Goal: Information Seeking & Learning: Stay updated

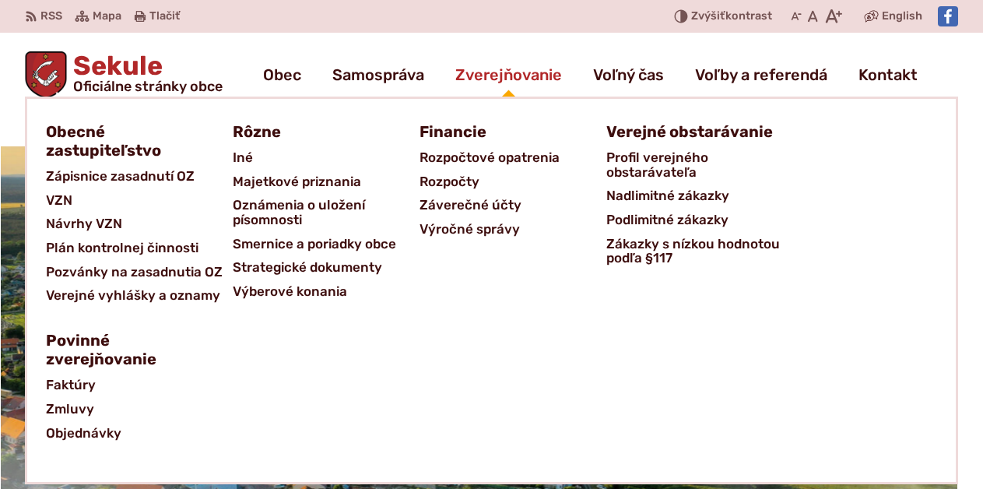
click at [511, 80] on span "Zverejňovanie" at bounding box center [509, 75] width 107 height 44
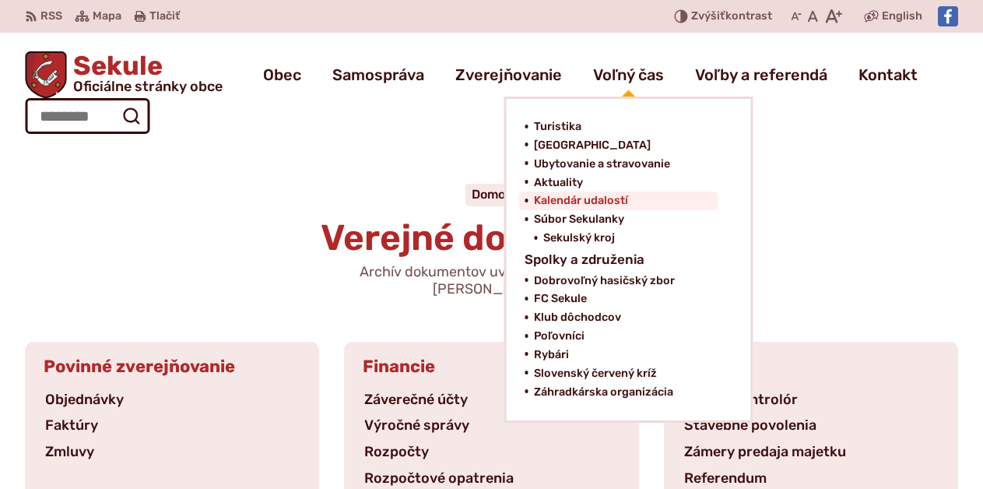
click at [575, 202] on span "Kalendár udalostí" at bounding box center [581, 201] width 94 height 19
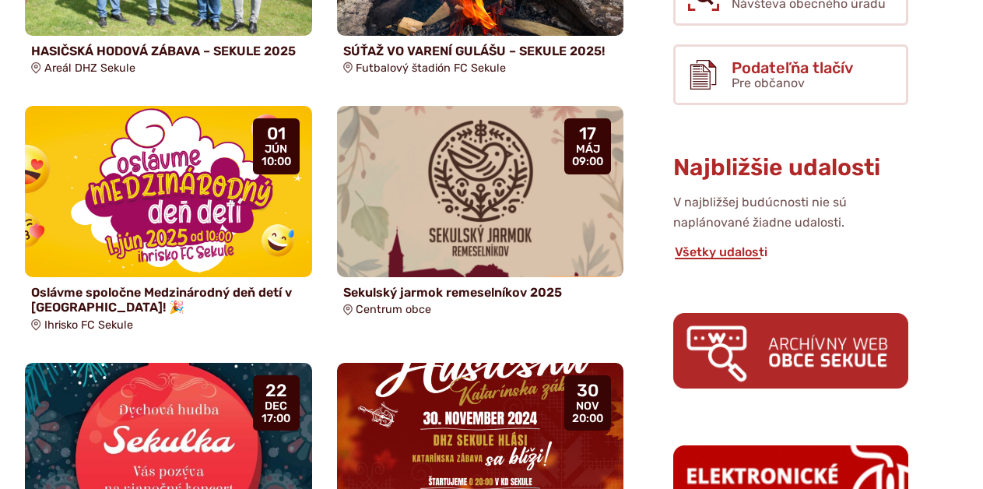
scroll to position [715, 0]
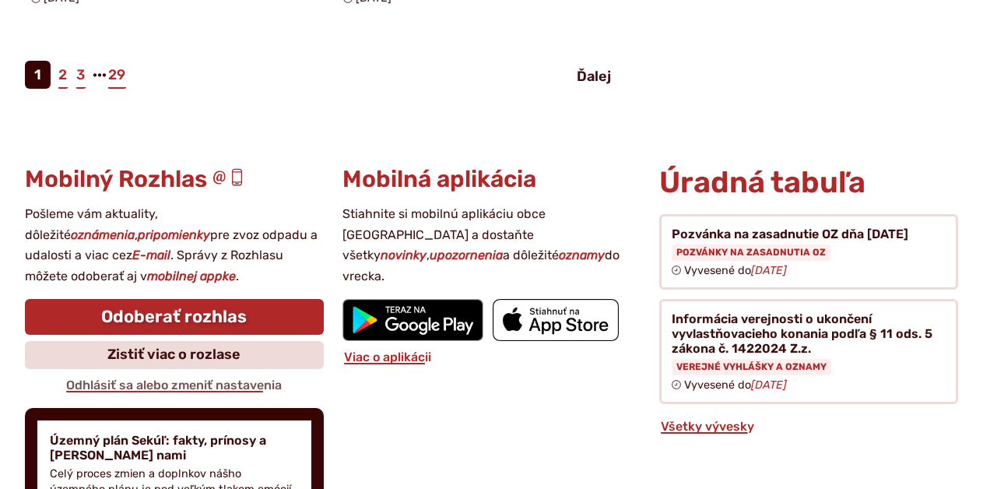
scroll to position [2065, 0]
